Goal: Find specific page/section: Find specific page/section

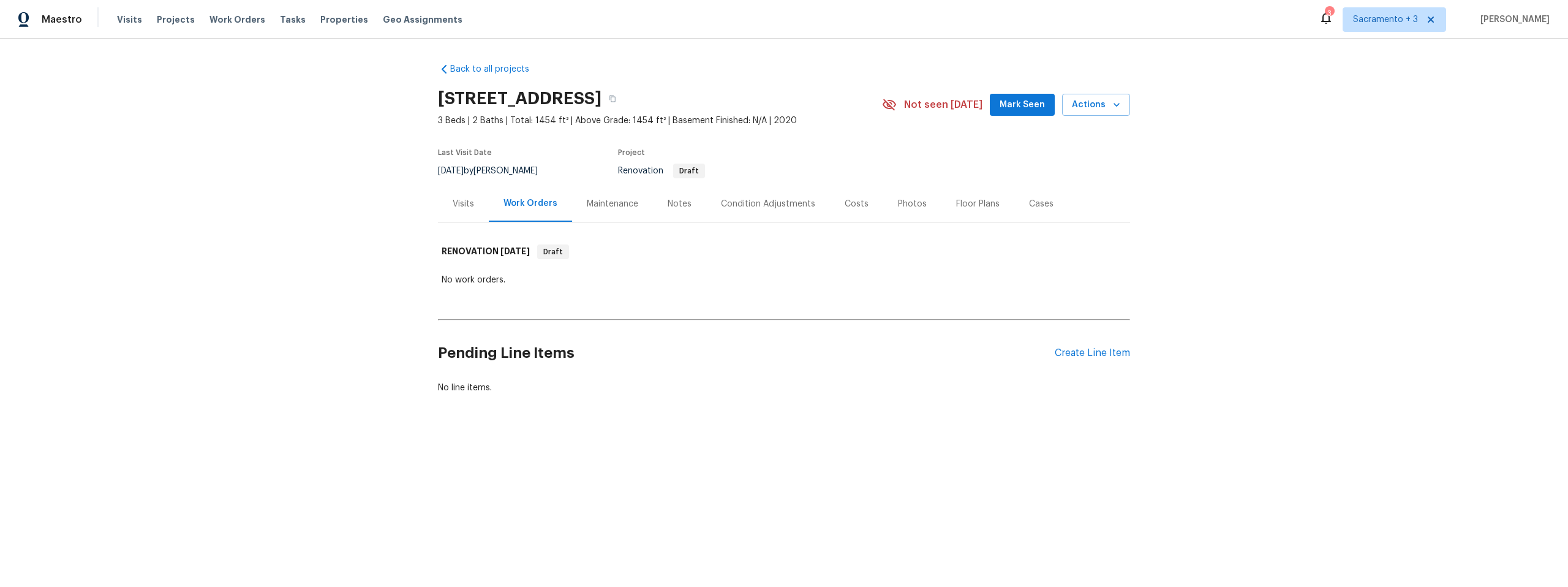
click at [461, 203] on div "Visits" at bounding box center [463, 204] width 21 height 12
click at [321, 21] on span "Properties" at bounding box center [344, 20] width 48 height 12
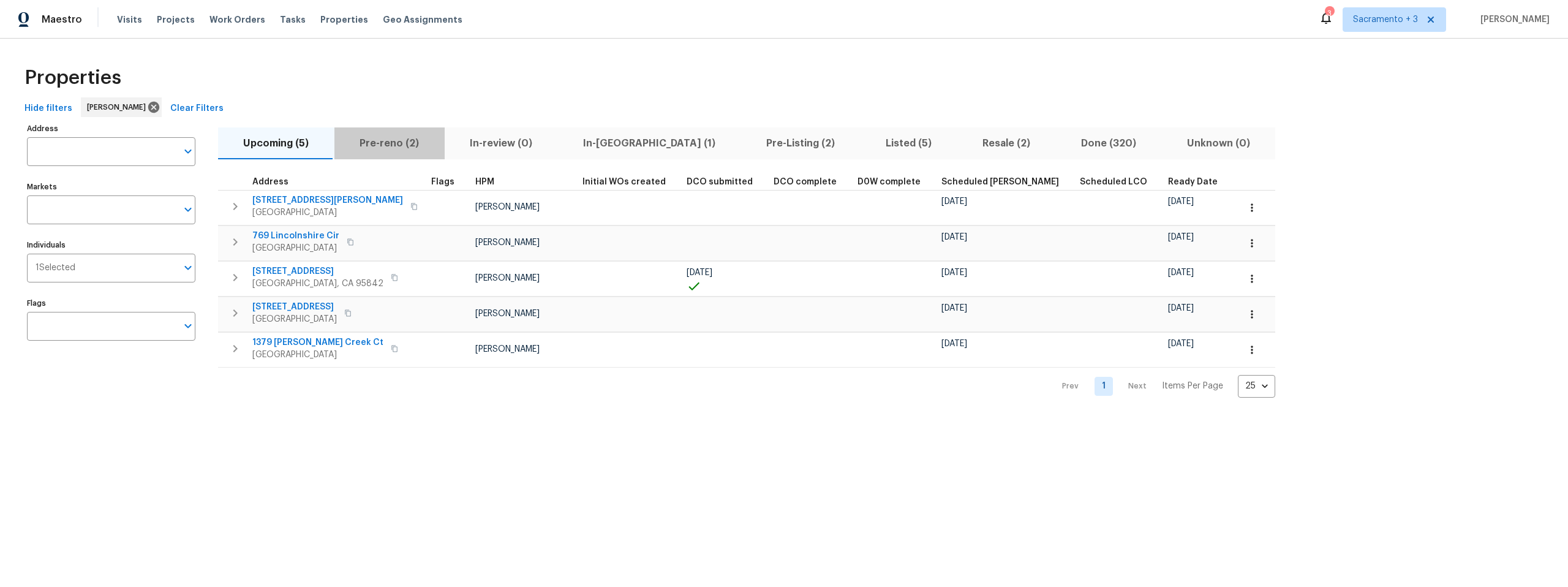
click at [392, 141] on span "Pre-reno (2)" at bounding box center [390, 143] width 96 height 17
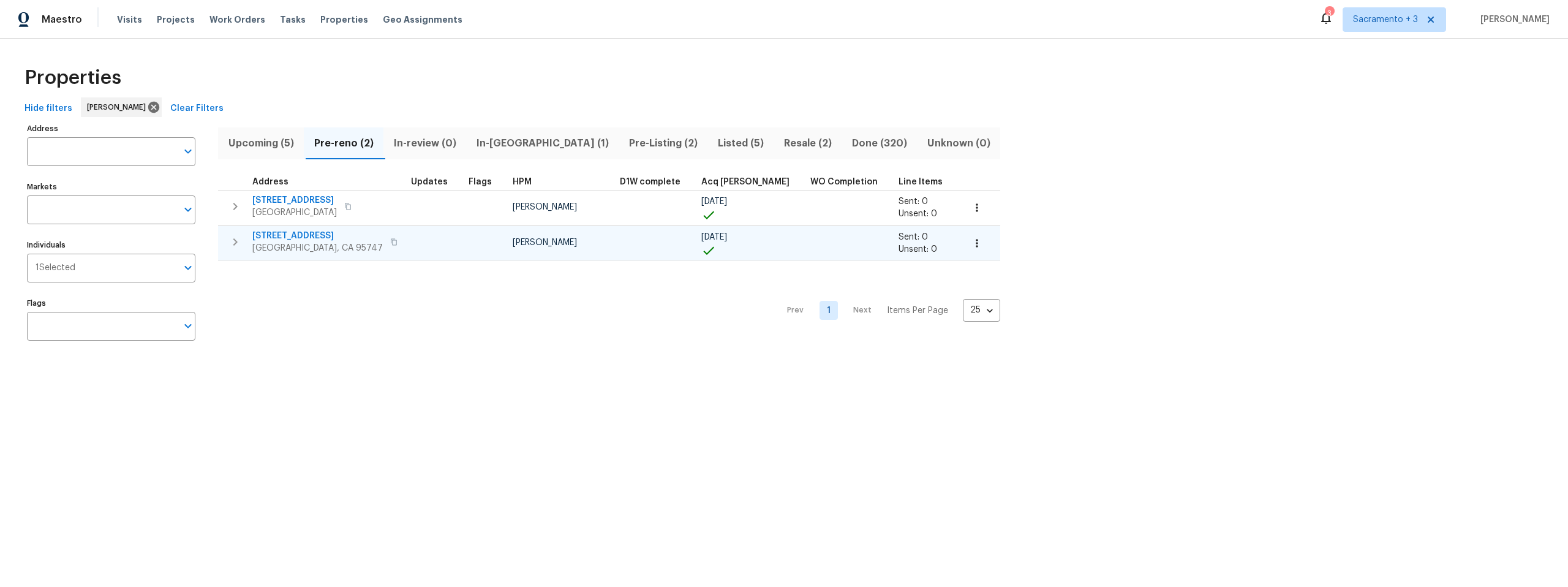
click at [307, 236] on span "[STREET_ADDRESS]" at bounding box center [317, 236] width 130 height 12
click at [971, 206] on icon "button" at bounding box center [977, 208] width 12 height 12
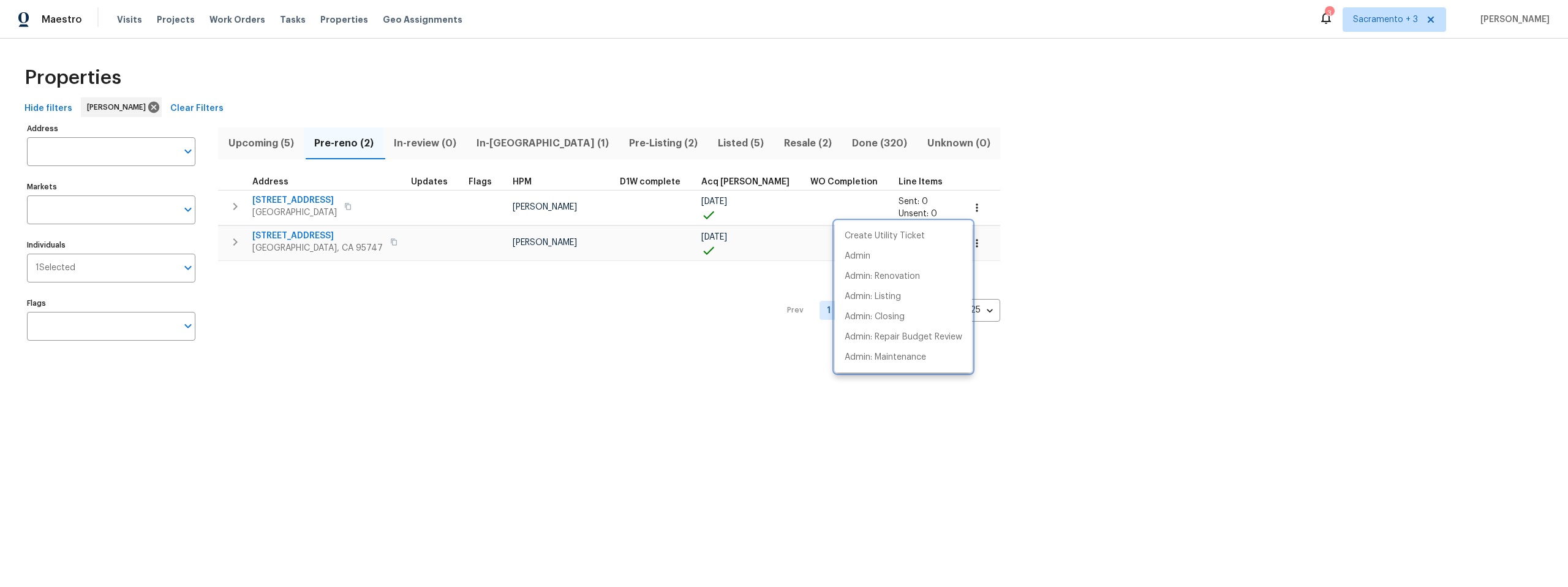
click at [787, 239] on div at bounding box center [784, 293] width 1568 height 587
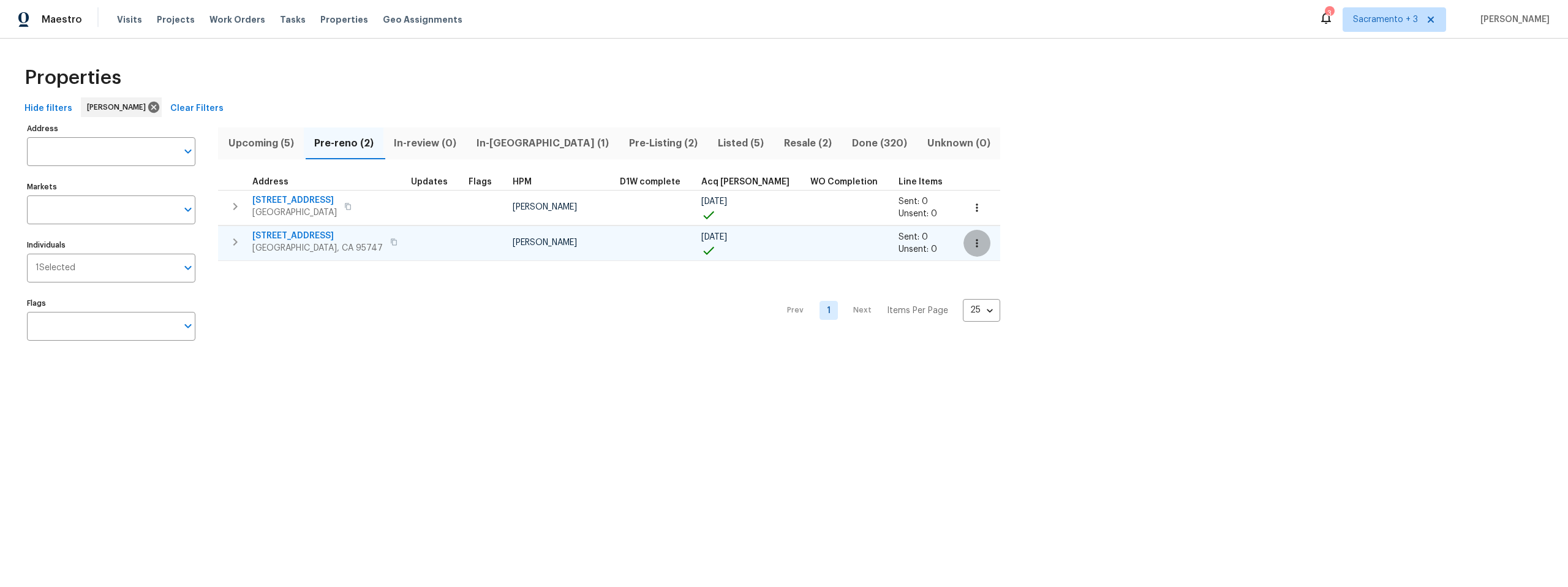
click at [971, 240] on icon "button" at bounding box center [977, 243] width 12 height 12
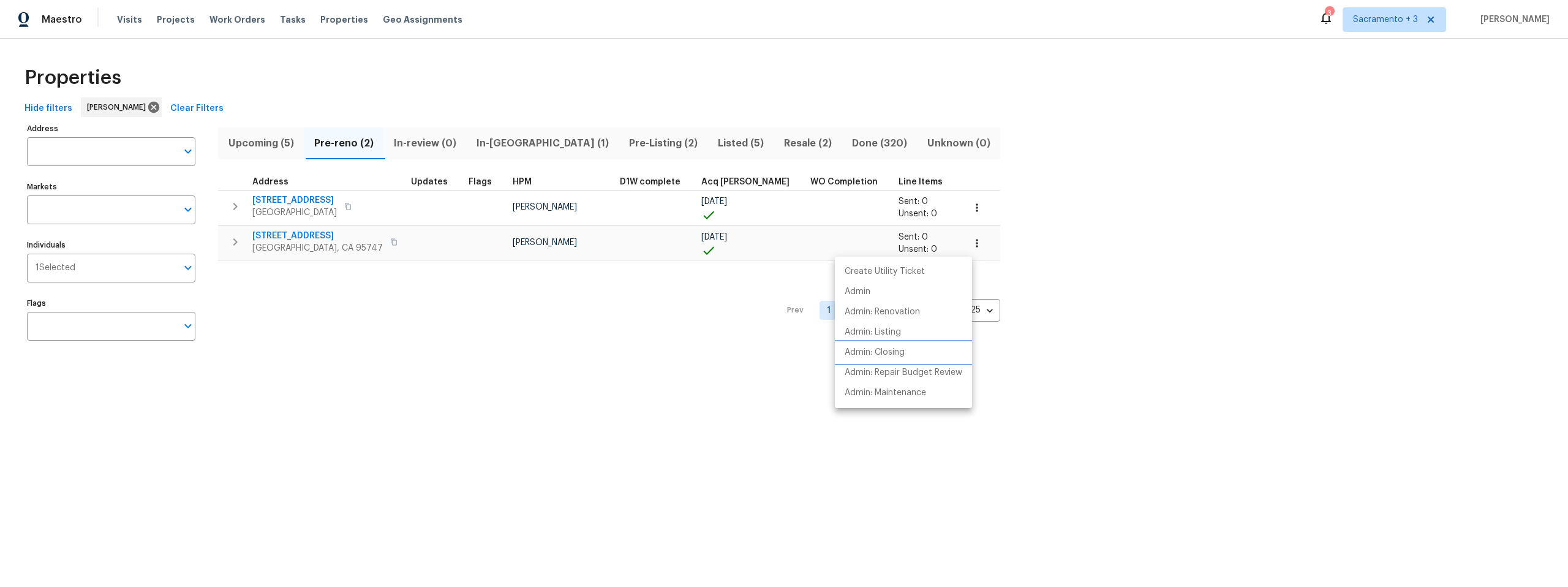
click at [905, 349] on p "Admin: Closing" at bounding box center [874, 352] width 60 height 13
click at [271, 141] on div at bounding box center [784, 293] width 1568 height 587
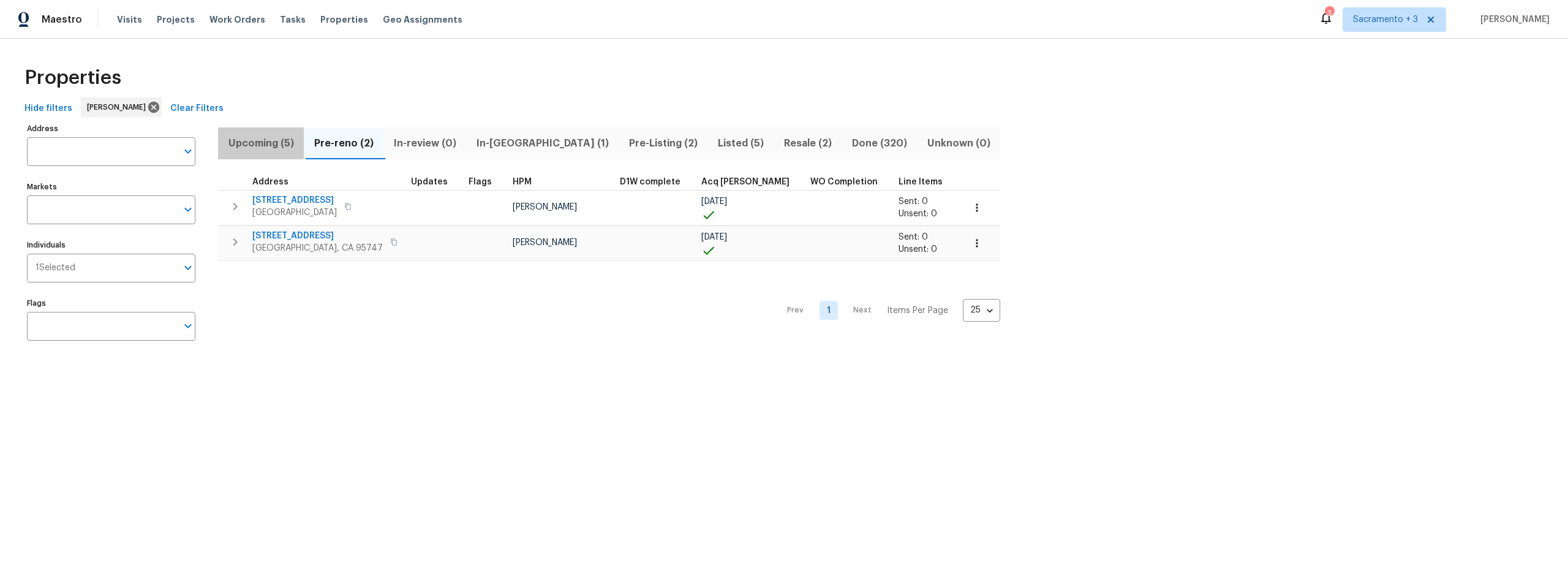
click at [271, 143] on span "Upcoming (5)" at bounding box center [261, 143] width 71 height 17
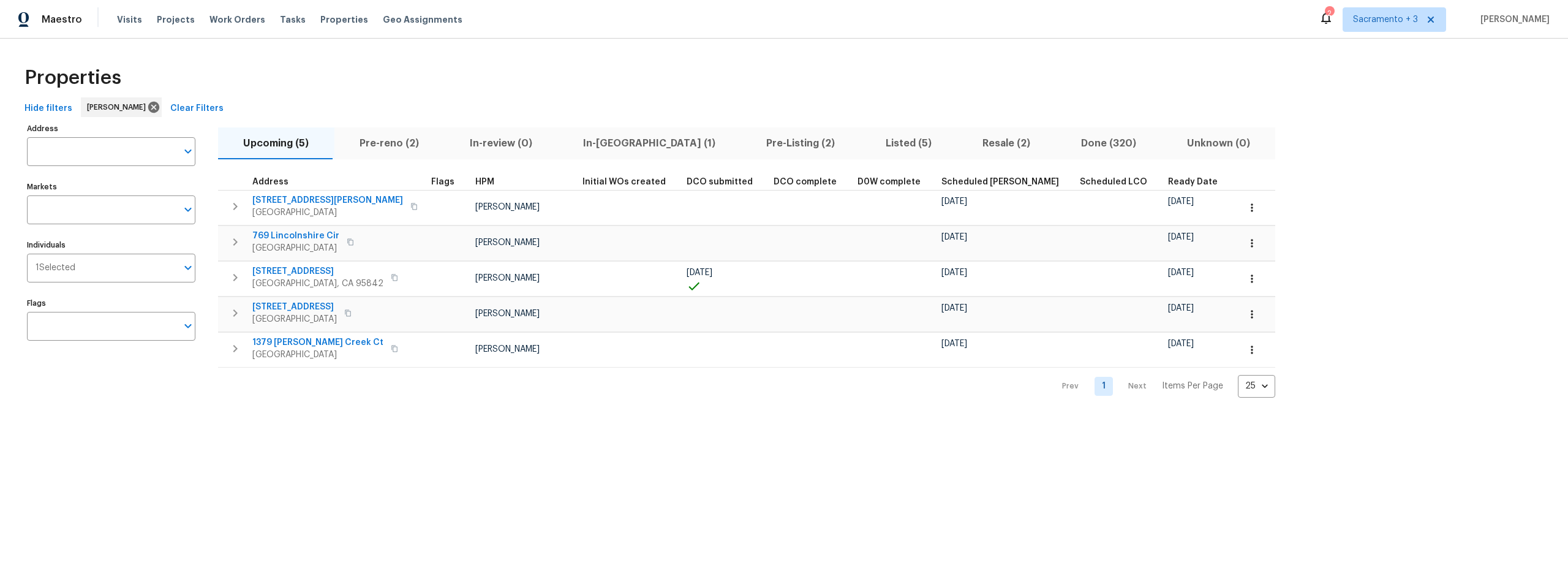
click at [606, 140] on span "In-[GEOGRAPHIC_DATA] (1)" at bounding box center [649, 143] width 169 height 17
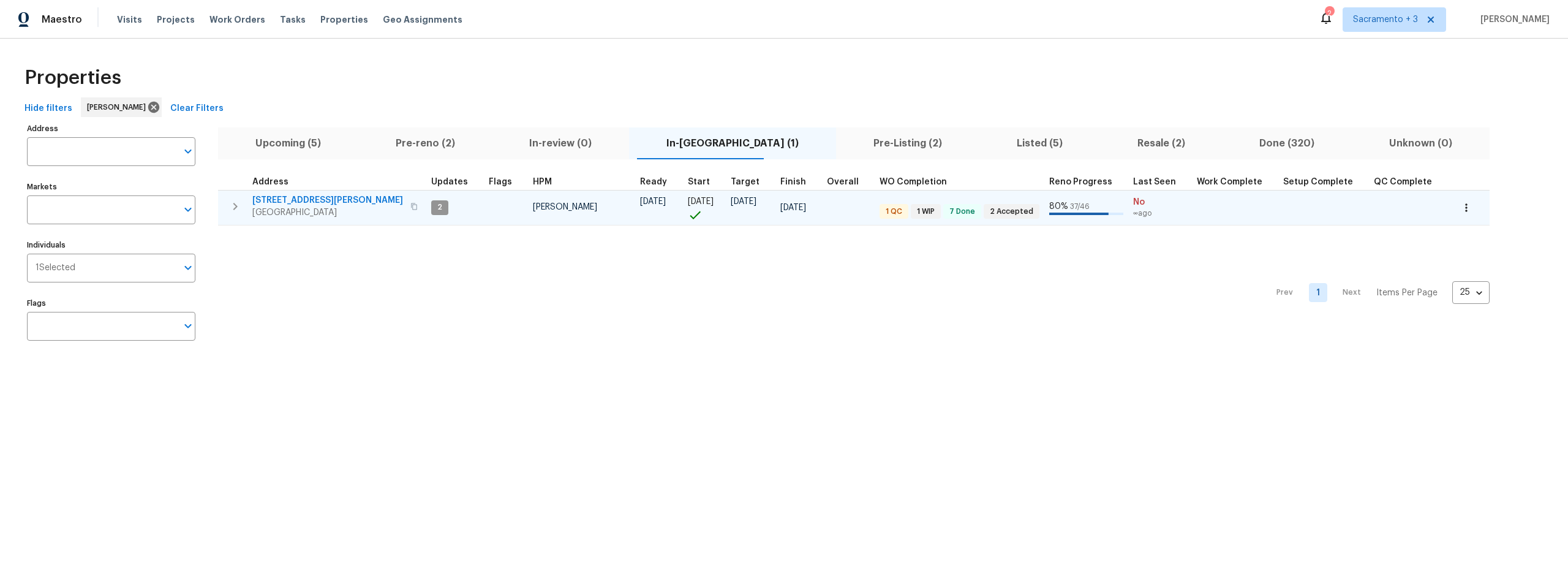
click at [264, 200] on span "[STREET_ADDRESS][PERSON_NAME]" at bounding box center [327, 200] width 150 height 12
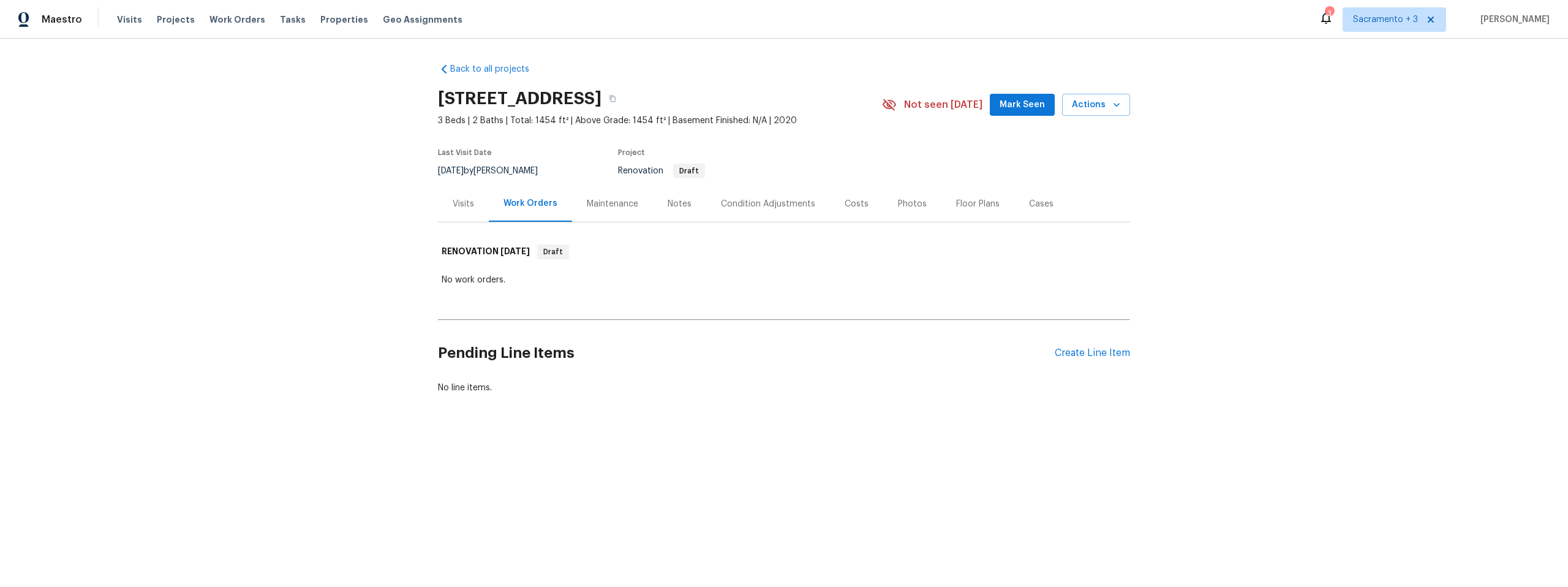
click at [613, 202] on div "Maintenance" at bounding box center [612, 204] width 51 height 12
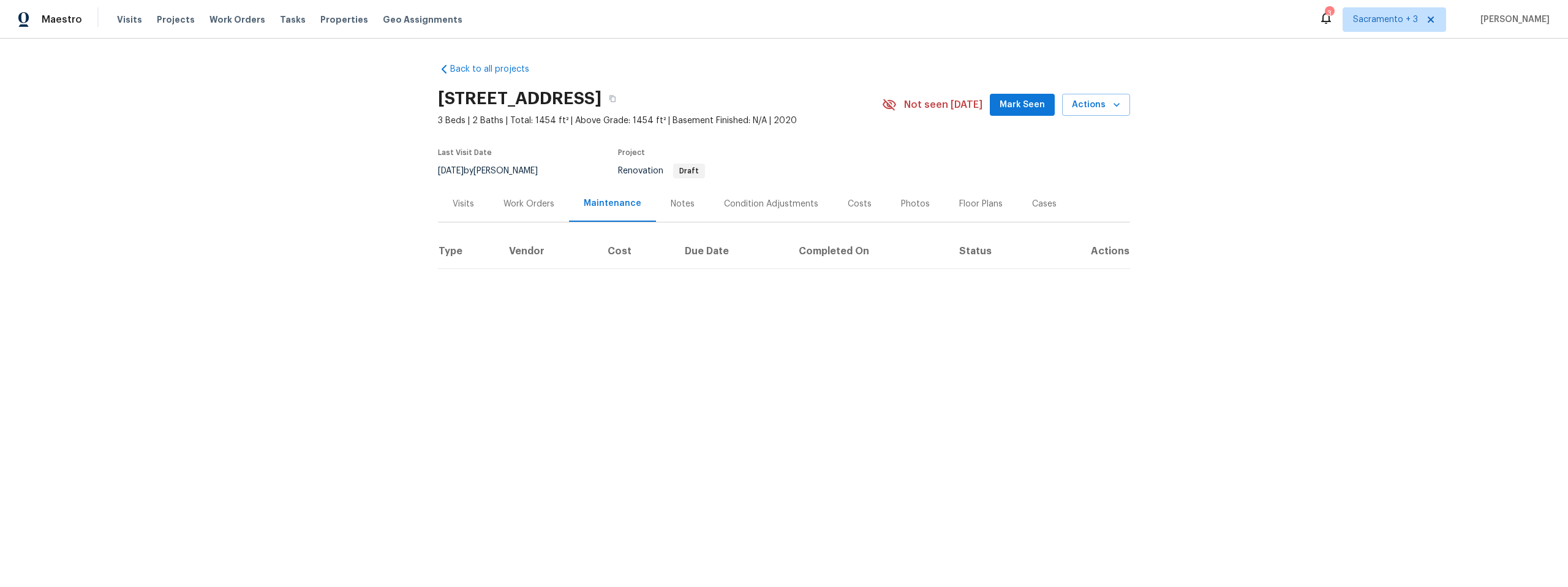
click at [675, 206] on div "Notes" at bounding box center [682, 204] width 24 height 12
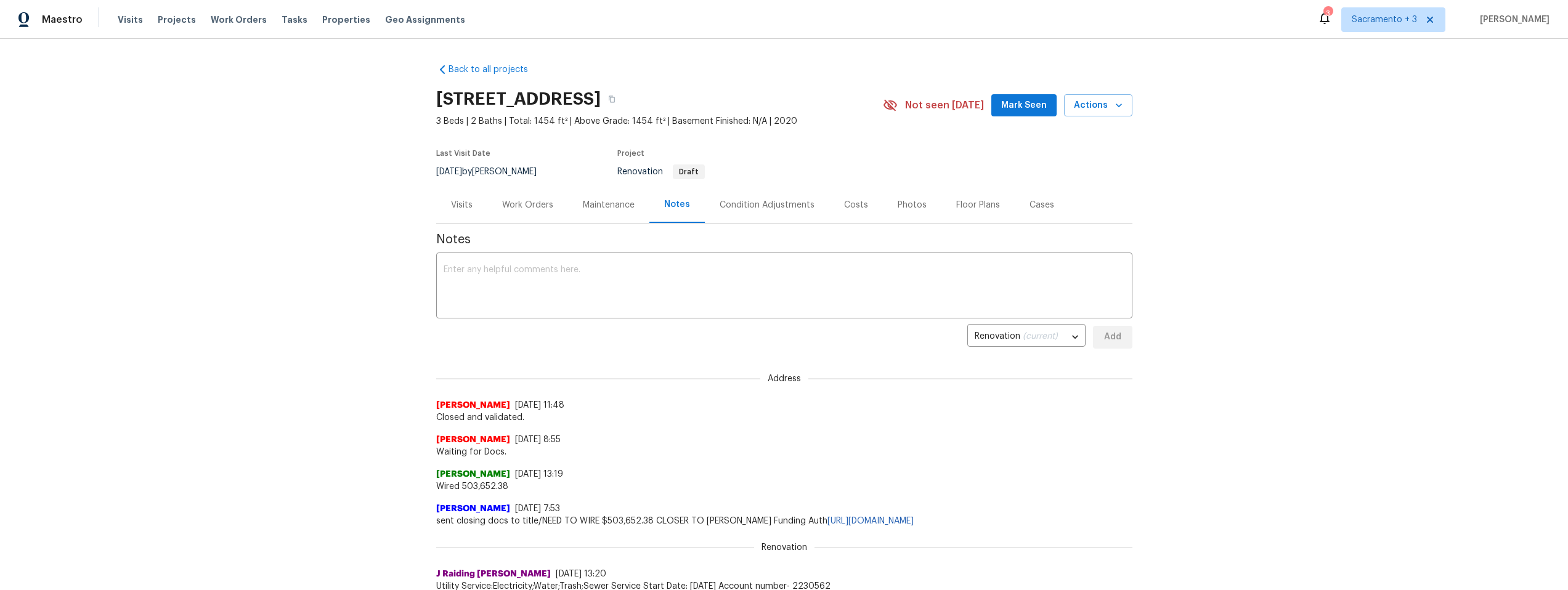
click at [750, 204] on div "Condition Adjustments" at bounding box center [767, 205] width 95 height 12
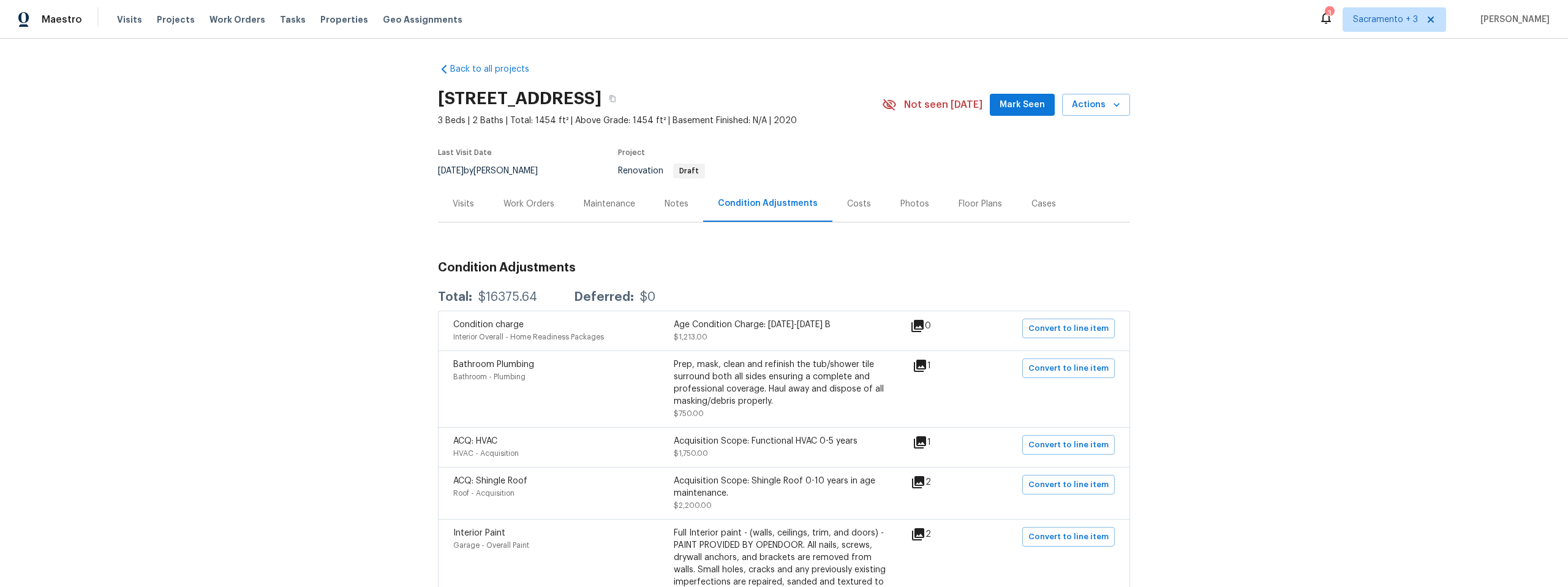
click at [460, 204] on div "Visits" at bounding box center [463, 204] width 21 height 12
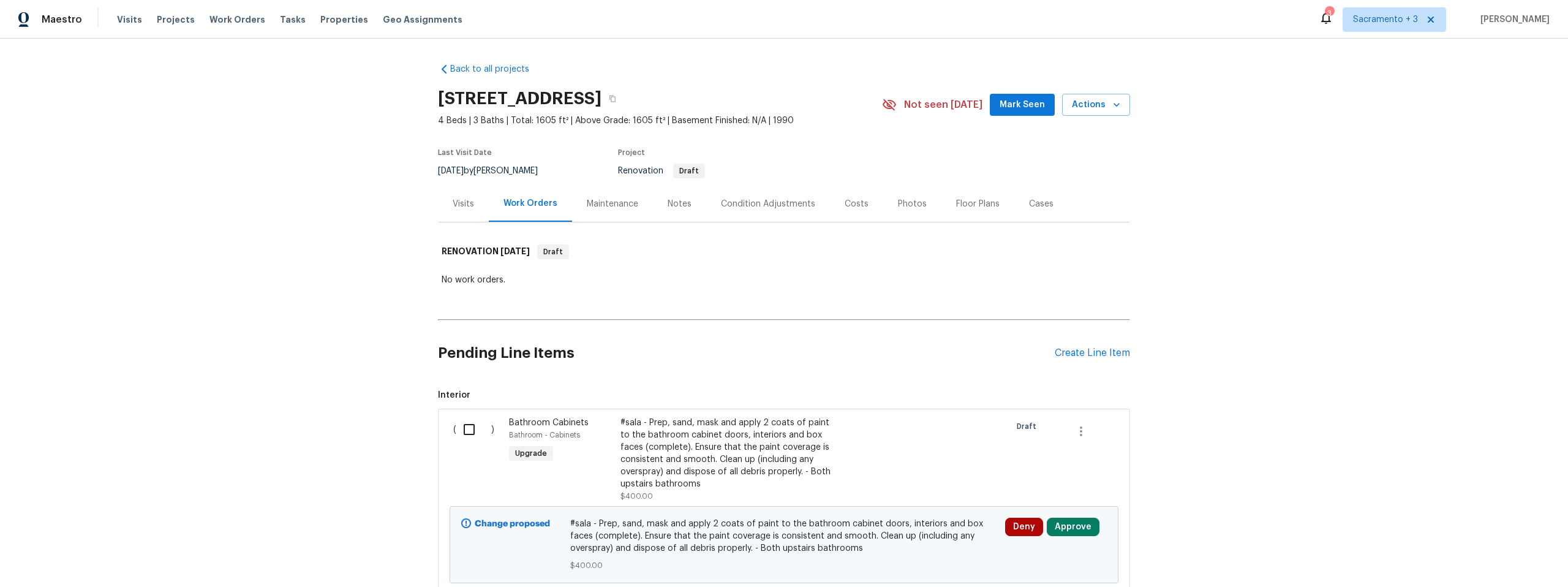
click at [599, 208] on div "Maintenance" at bounding box center [612, 204] width 51 height 12
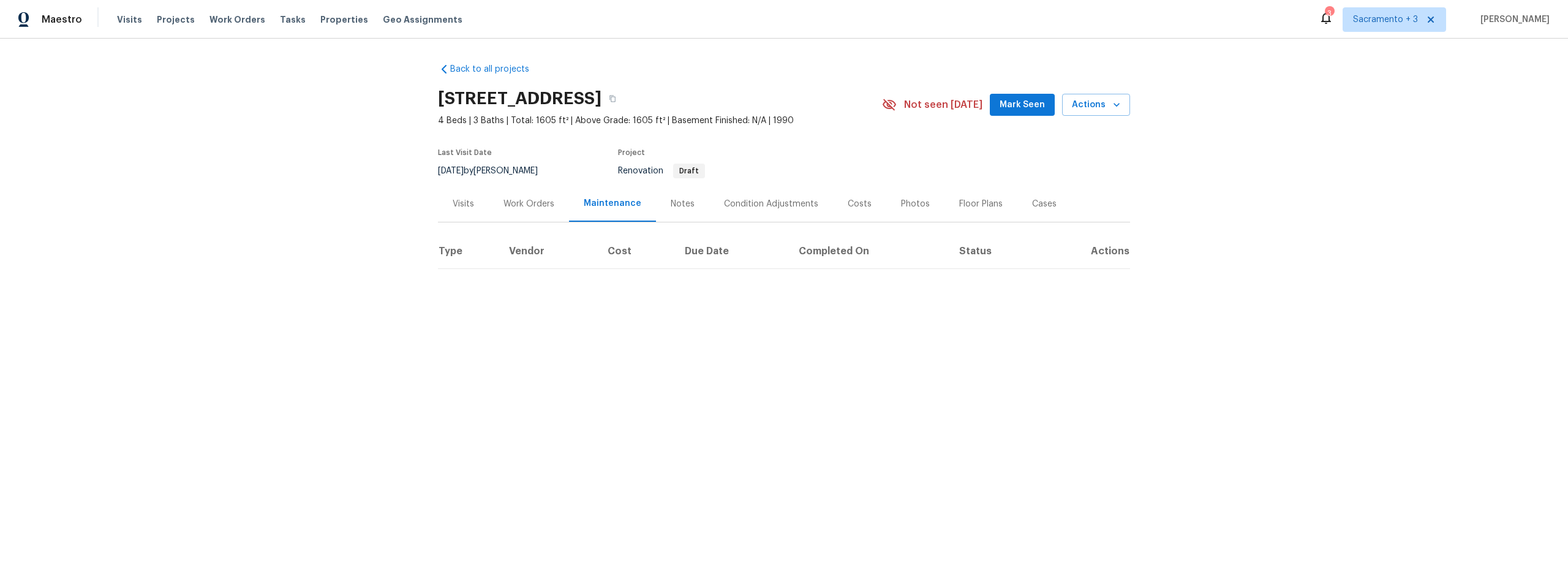
click at [671, 204] on div "Notes" at bounding box center [682, 204] width 24 height 12
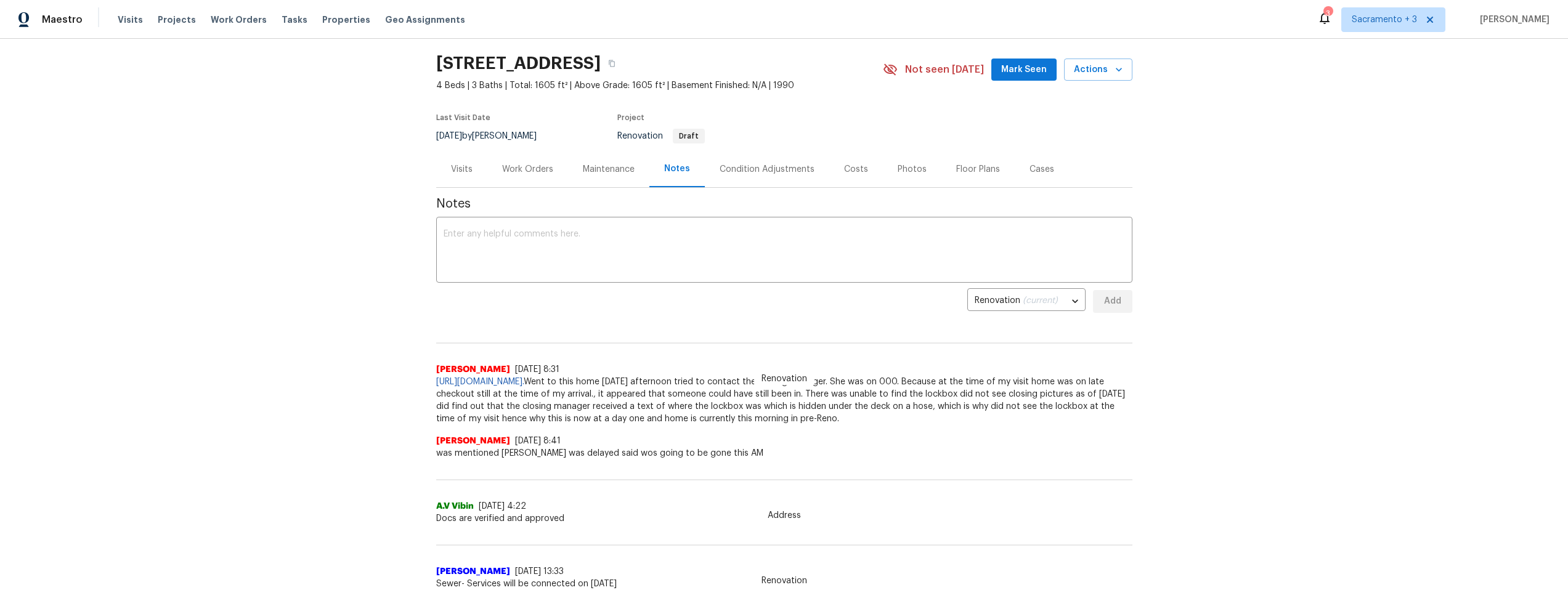
scroll to position [36, 0]
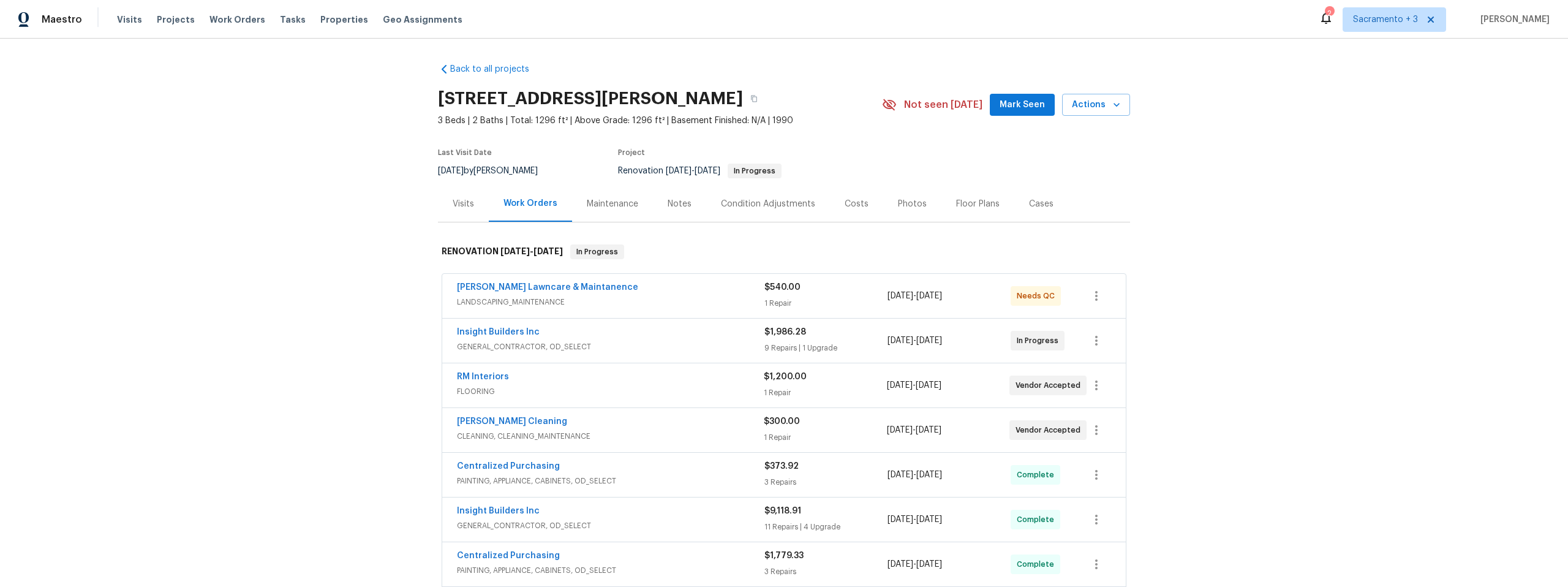
click at [668, 203] on div "Notes" at bounding box center [679, 204] width 24 height 12
